Goal: Find specific page/section: Find specific page/section

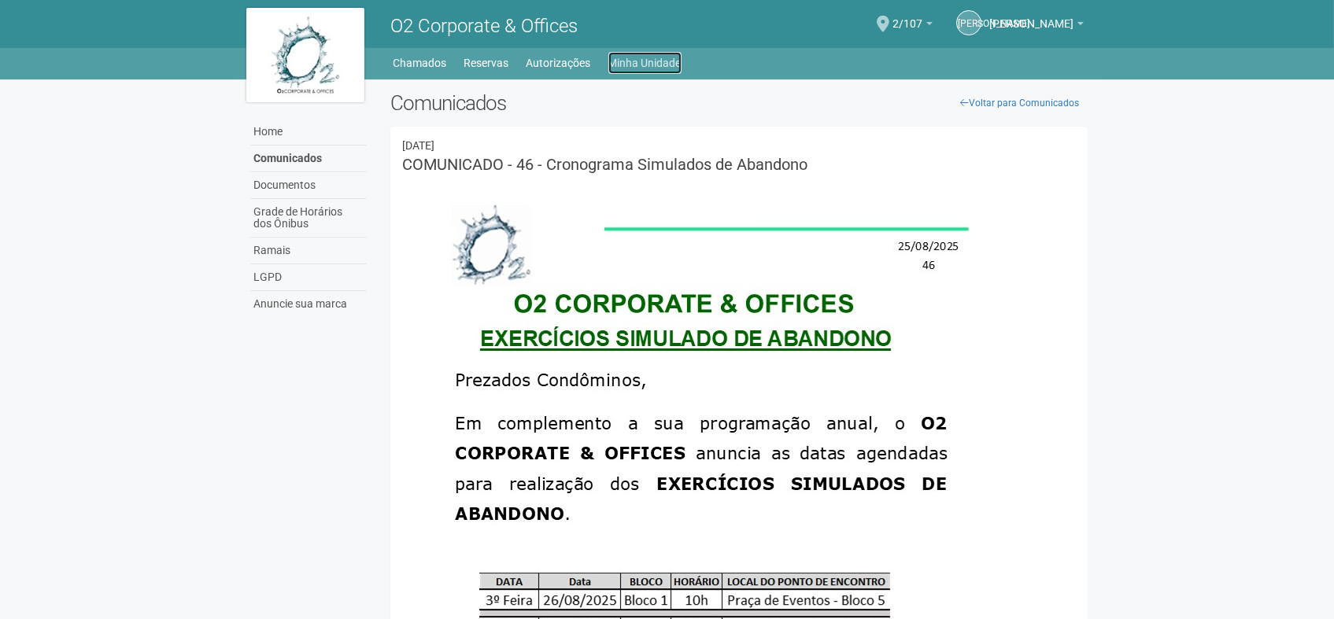
click at [654, 62] on link "Minha Unidade" at bounding box center [644, 63] width 73 height 22
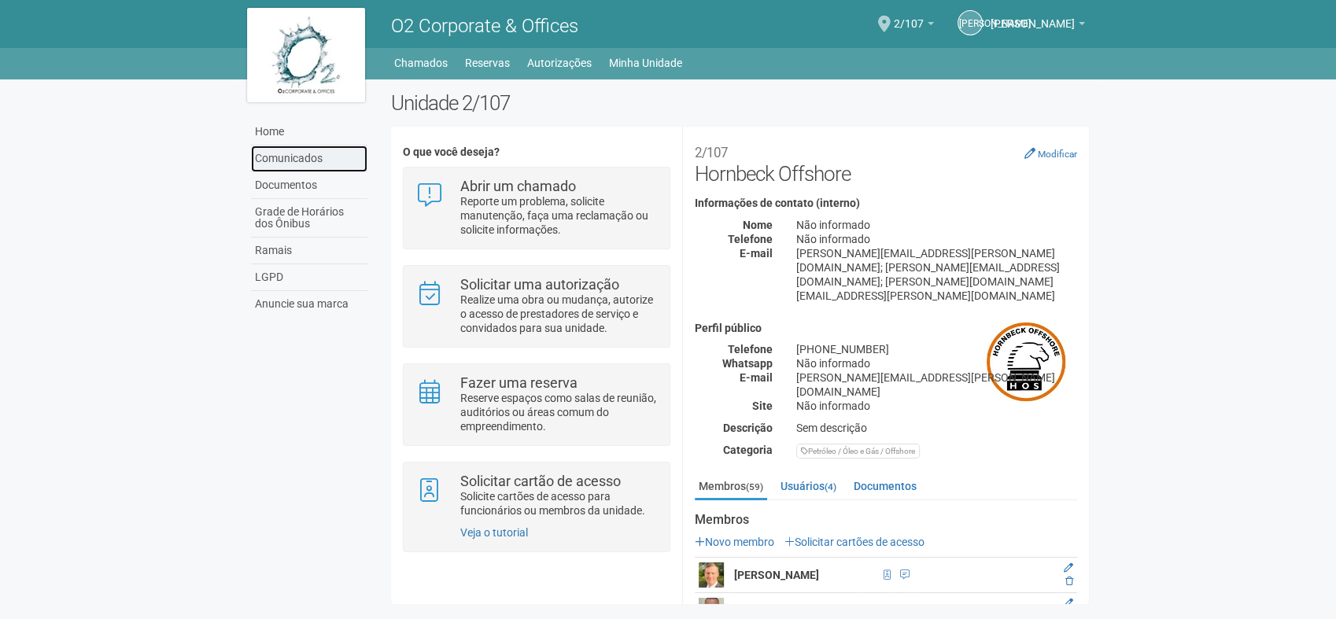
click at [296, 157] on link "Comunicados" at bounding box center [309, 159] width 116 height 27
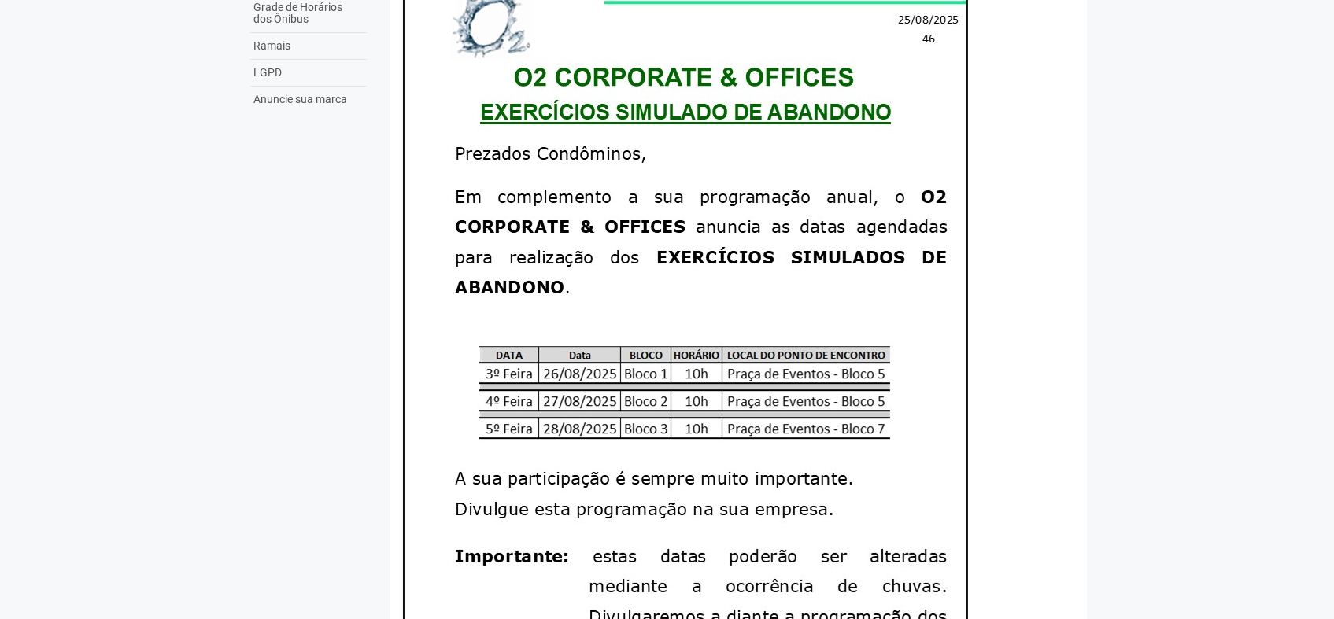
scroll to position [175, 0]
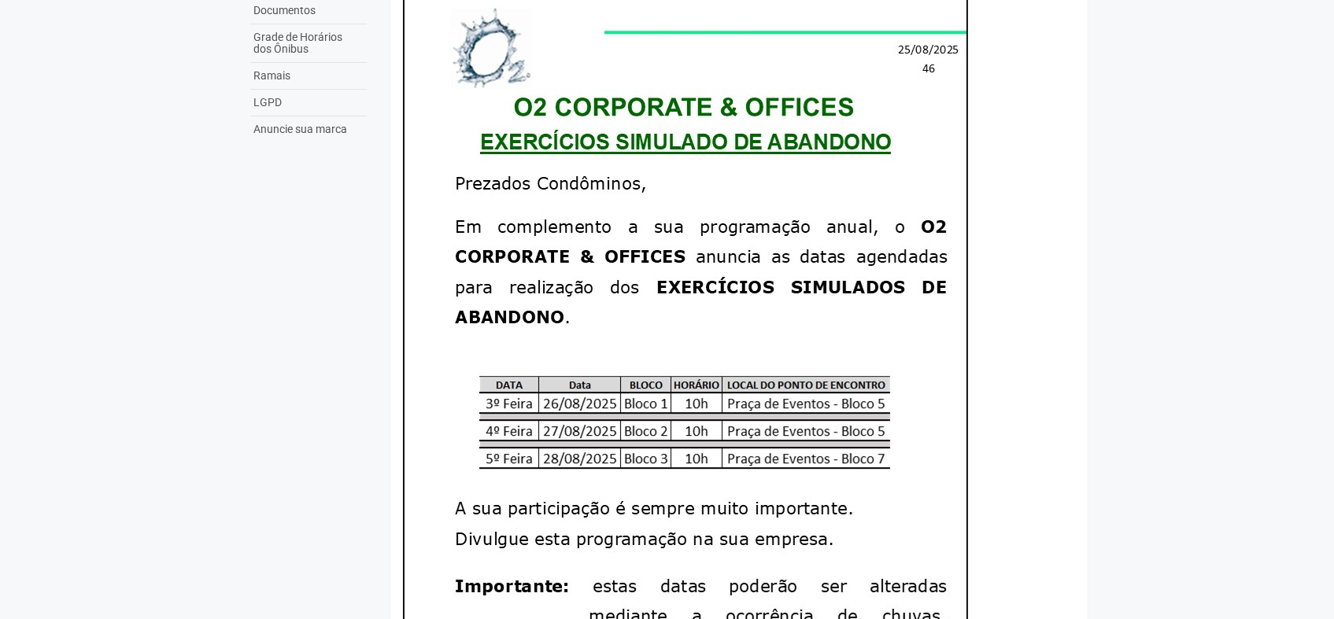
click at [692, 283] on img at bounding box center [685, 396] width 566 height 818
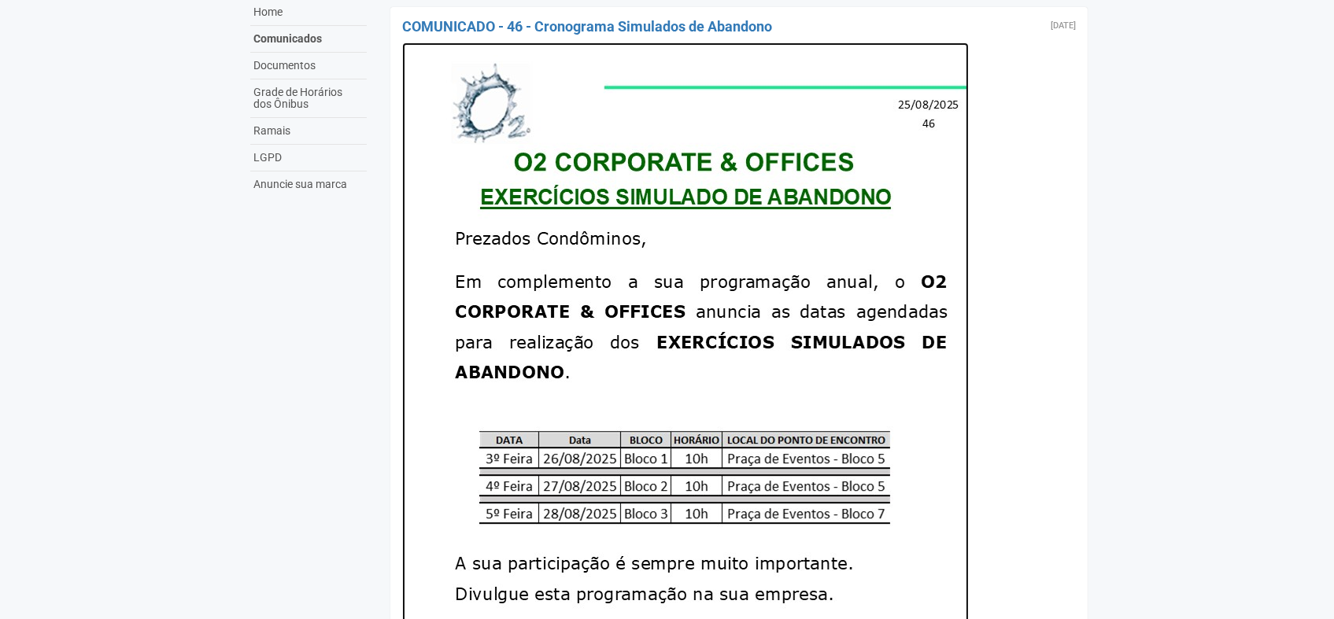
scroll to position [0, 0]
